Goal: Check status: Check status

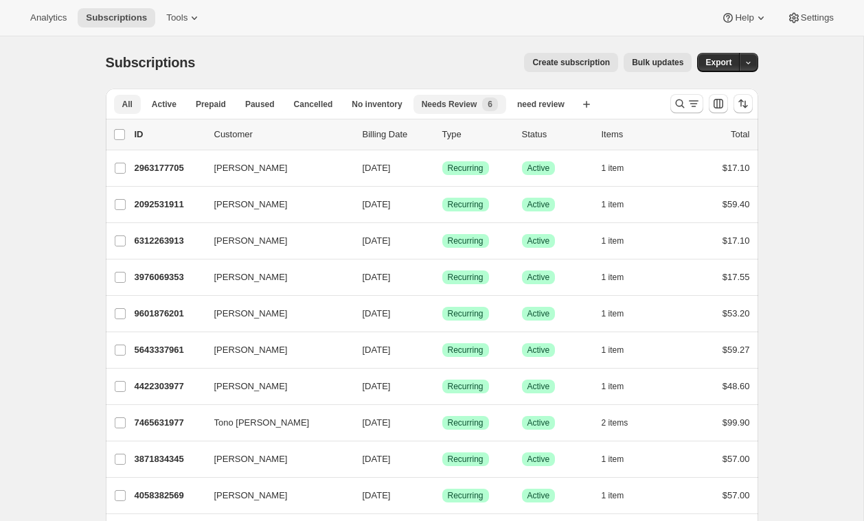
click at [474, 102] on span "Needs Review" at bounding box center [450, 104] width 56 height 11
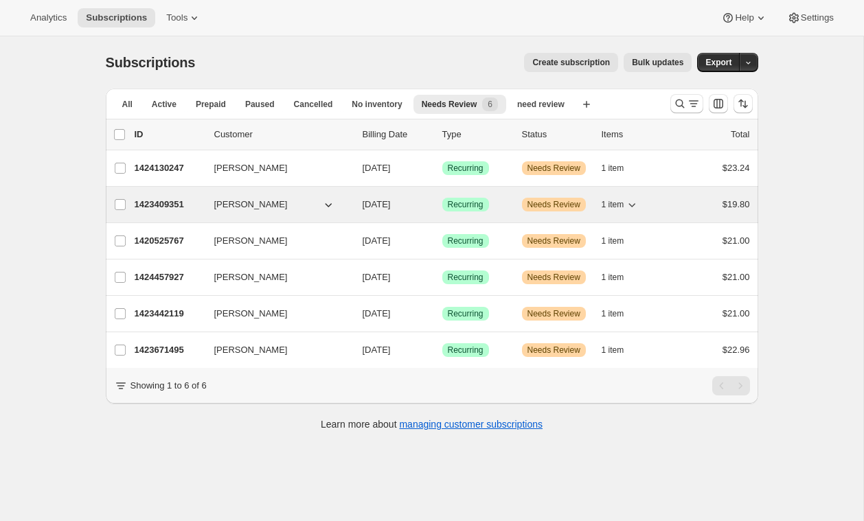
click at [333, 203] on icon "button" at bounding box center [328, 205] width 14 height 14
click at [168, 204] on p "1423409351" at bounding box center [169, 205] width 69 height 14
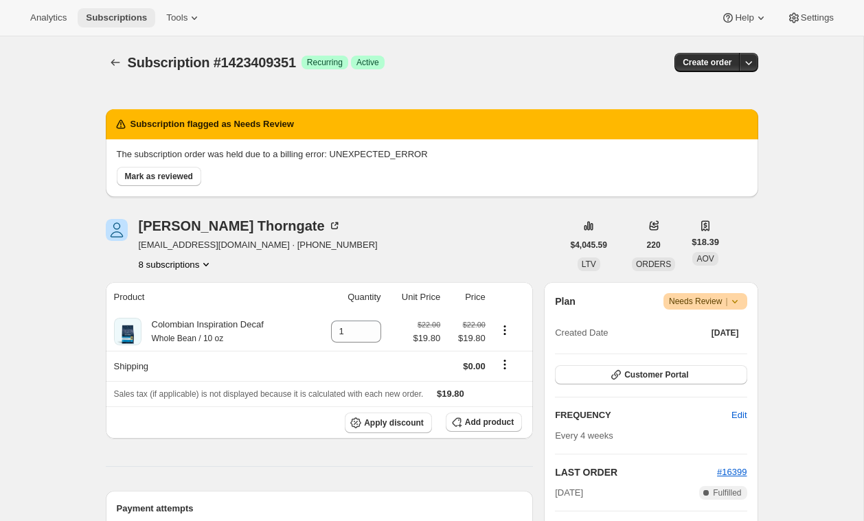
click at [98, 21] on span "Subscriptions" at bounding box center [116, 17] width 61 height 11
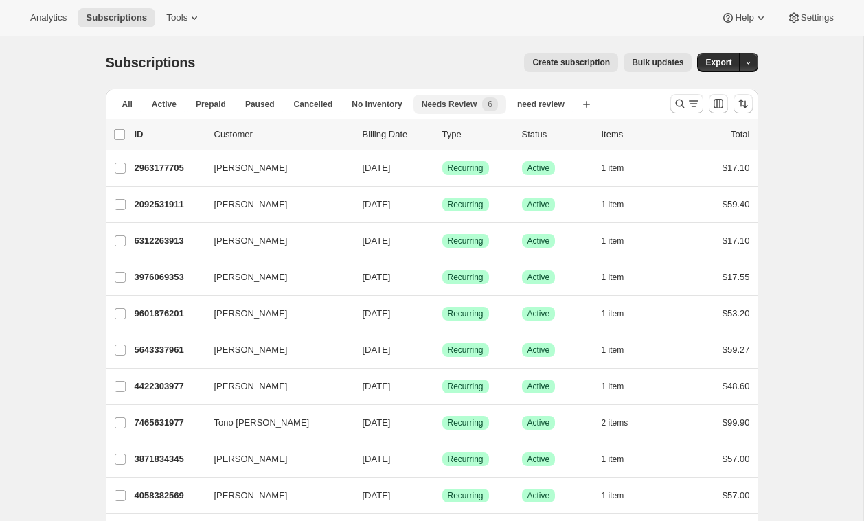
click at [454, 104] on span "Needs Review" at bounding box center [450, 104] width 56 height 11
click at [420, 58] on div "Create subscription Bulk updates" at bounding box center [451, 62] width 480 height 19
click at [455, 111] on div "Needs Review 6" at bounding box center [460, 104] width 76 height 14
click at [358, 102] on span "No inventory" at bounding box center [376, 104] width 50 height 11
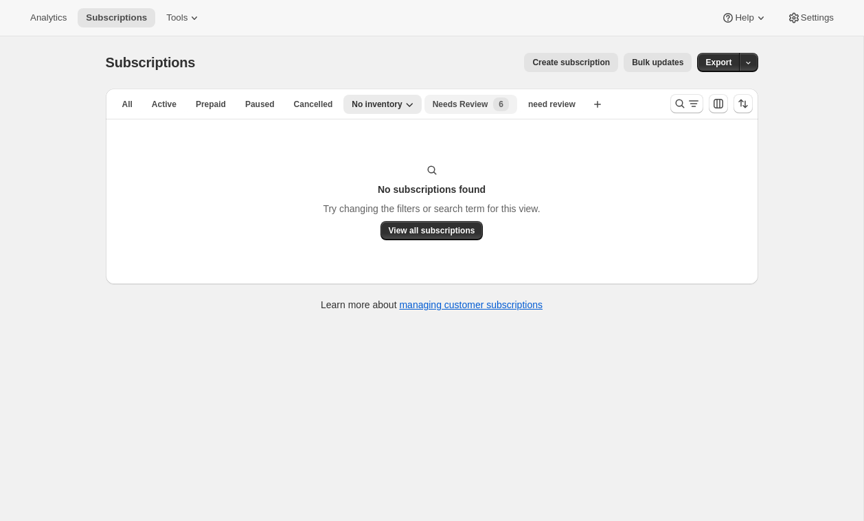
click at [447, 101] on span "Needs Review" at bounding box center [460, 104] width 56 height 11
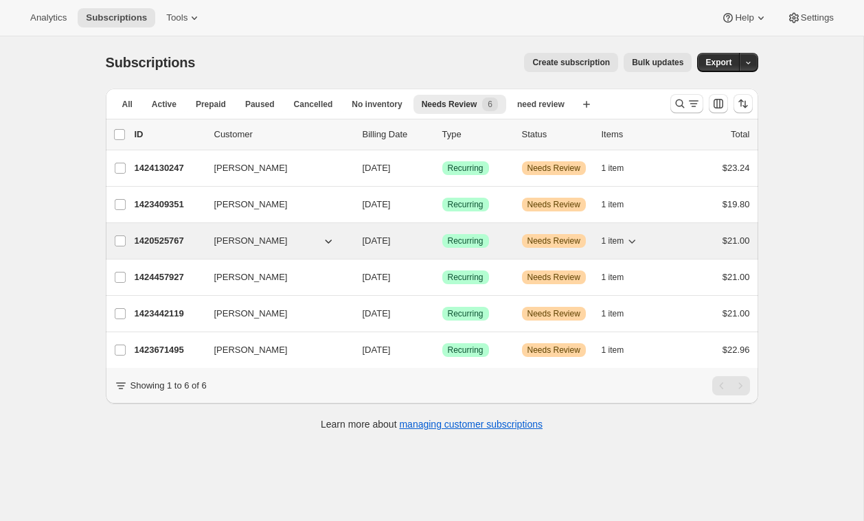
click at [347, 241] on div "[PERSON_NAME]" at bounding box center [282, 241] width 137 height 14
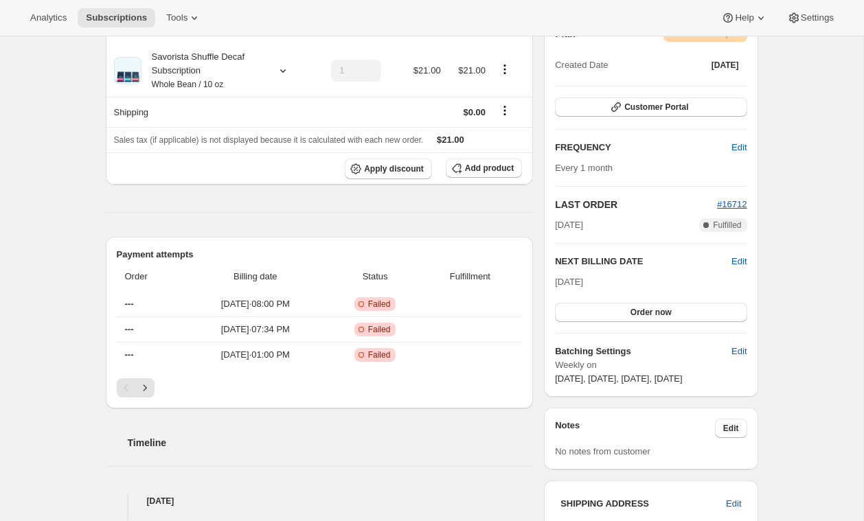
scroll to position [267, 0]
